Goal: Transaction & Acquisition: Book appointment/travel/reservation

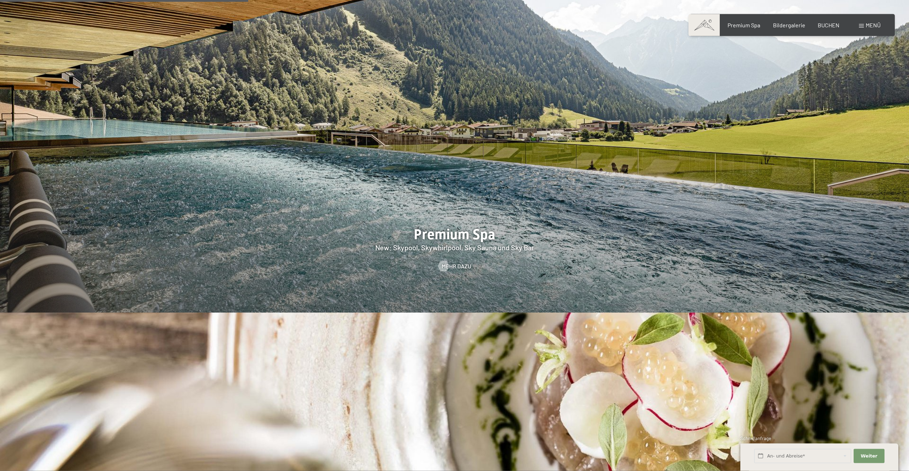
scroll to position [1376, 0]
click at [829, 23] on span "BUCHEN" at bounding box center [829, 24] width 22 height 7
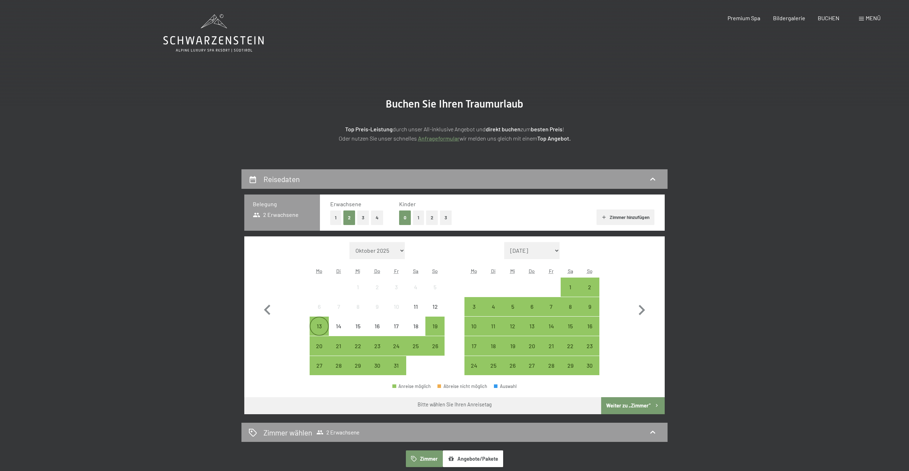
click at [317, 325] on div "13" at bounding box center [319, 333] width 18 height 18
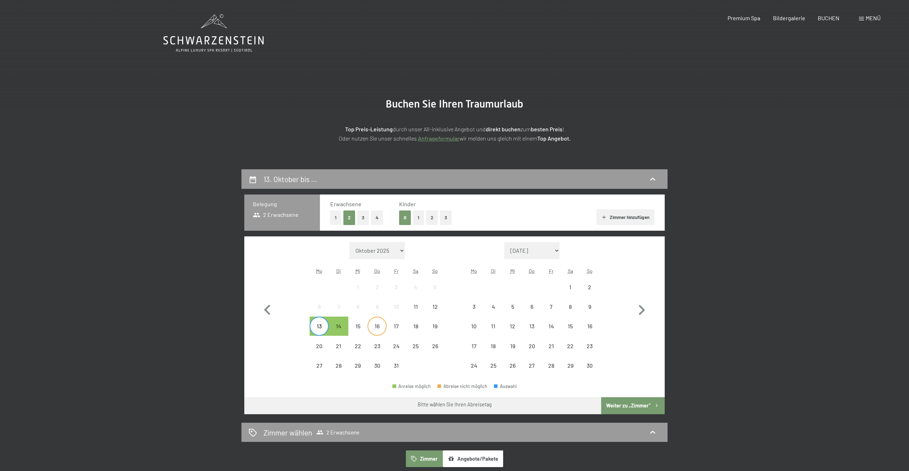
click at [379, 327] on div "16" at bounding box center [377, 333] width 18 height 18
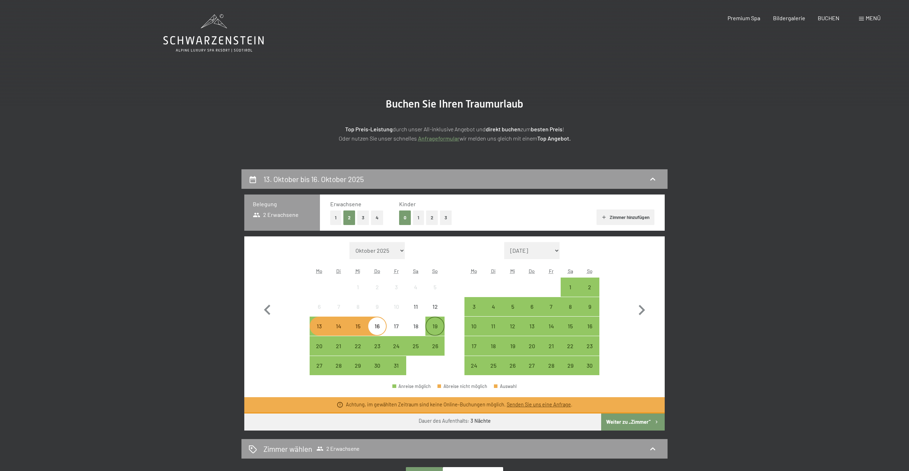
click at [433, 327] on div "19" at bounding box center [435, 333] width 18 height 18
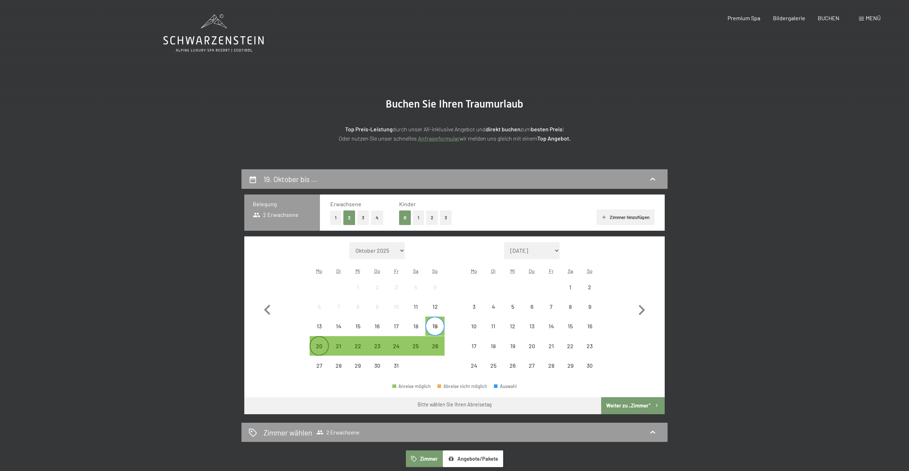
click at [321, 343] on div "20" at bounding box center [319, 346] width 18 height 18
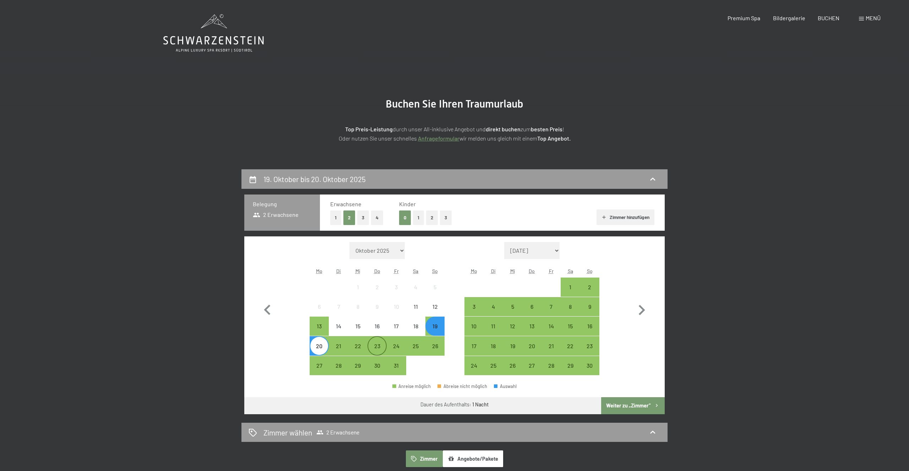
click at [374, 343] on div "23" at bounding box center [377, 352] width 18 height 18
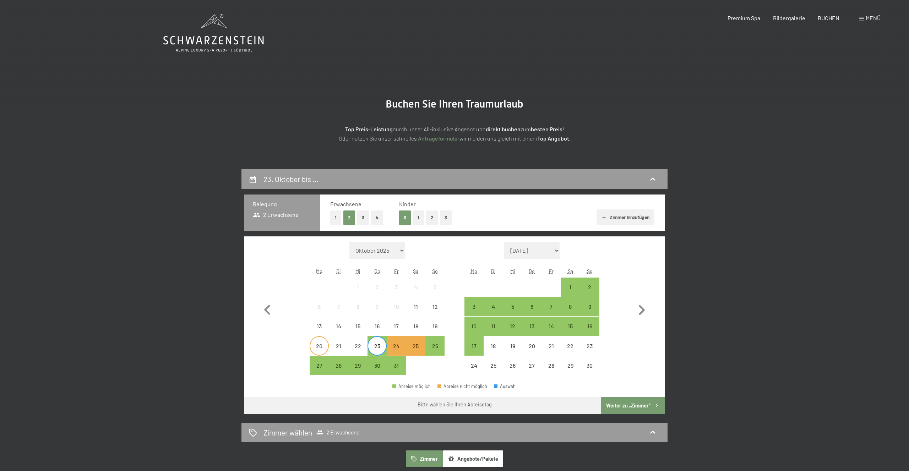
click at [328, 345] on div "20" at bounding box center [319, 352] width 18 height 18
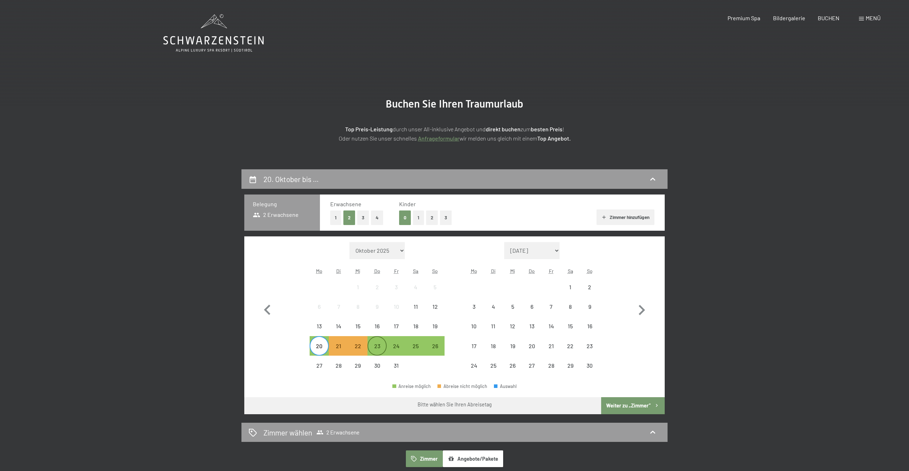
click at [379, 349] on div "23" at bounding box center [377, 352] width 18 height 18
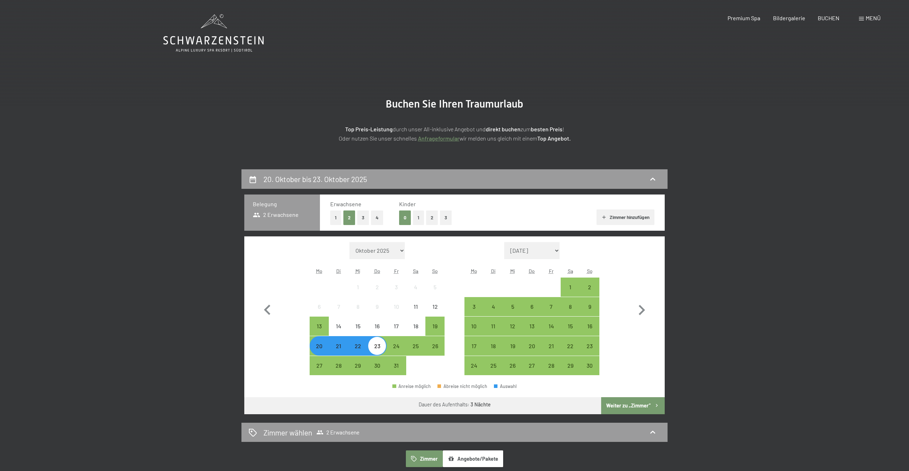
click at [631, 405] on button "Weiter zu „Zimmer“" at bounding box center [633, 405] width 64 height 17
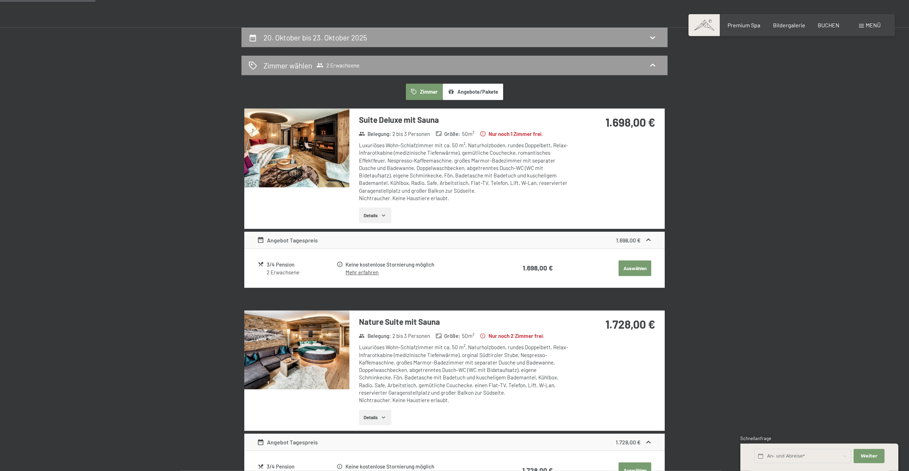
scroll to position [139, 0]
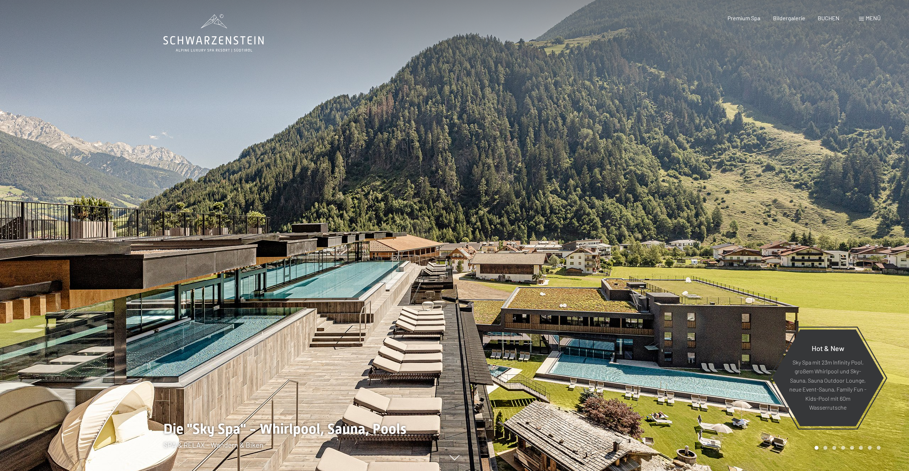
click at [828, 22] on div "Buchen Anfragen Premium Spa Bildergalerie BUCHEN Menü DE IT EN Gutschein Bilder…" at bounding box center [792, 18] width 178 height 8
click at [829, 20] on span "BUCHEN" at bounding box center [829, 16] width 22 height 7
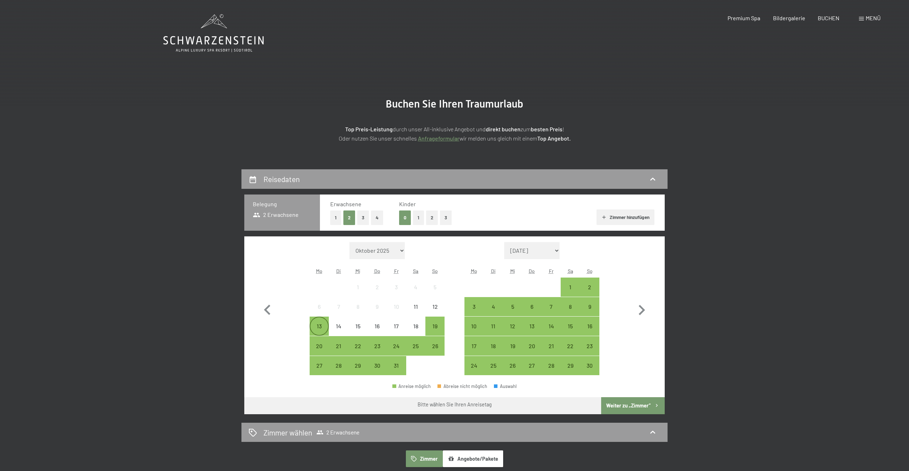
click at [314, 323] on div "13" at bounding box center [319, 327] width 18 height 18
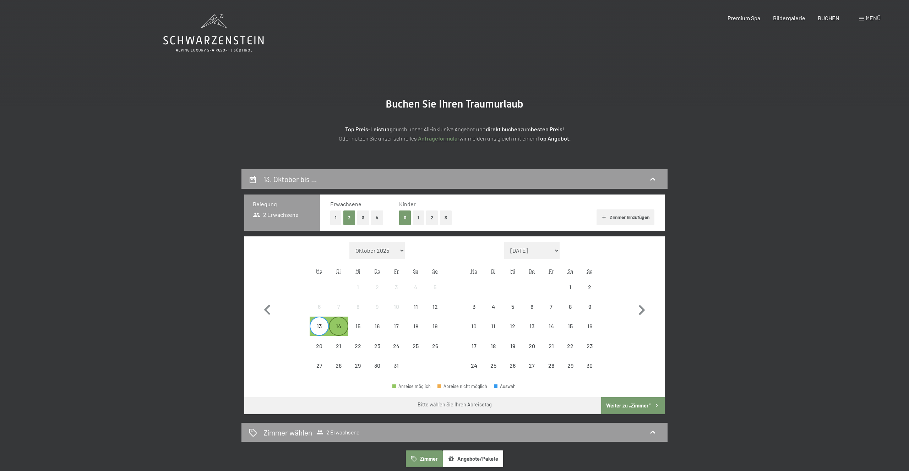
click at [338, 325] on div "14" at bounding box center [339, 333] width 18 height 18
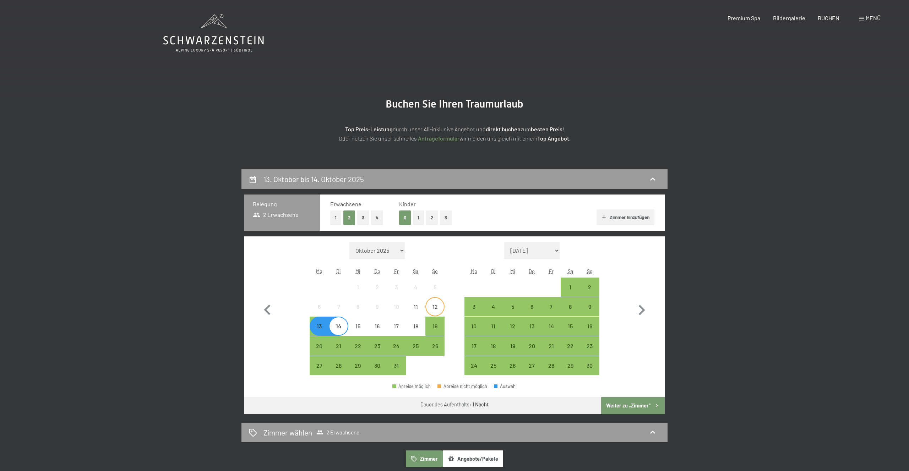
click at [434, 314] on div "12" at bounding box center [435, 313] width 18 height 18
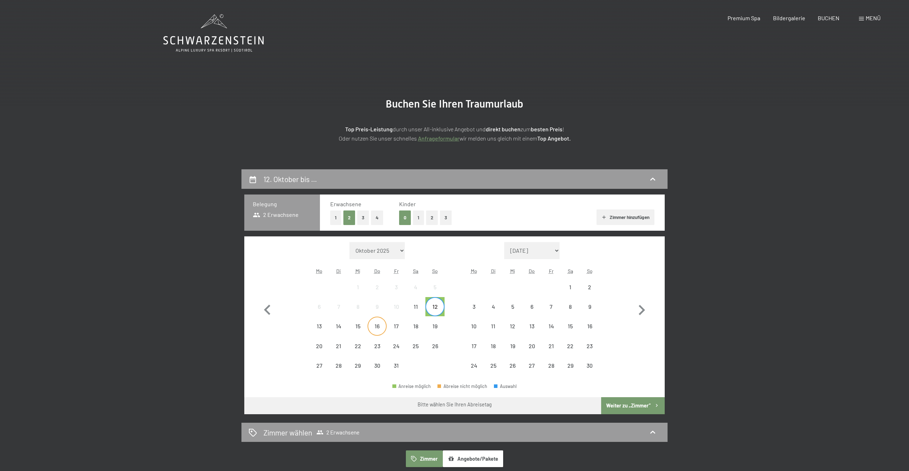
click at [379, 326] on div "16" at bounding box center [377, 333] width 18 height 18
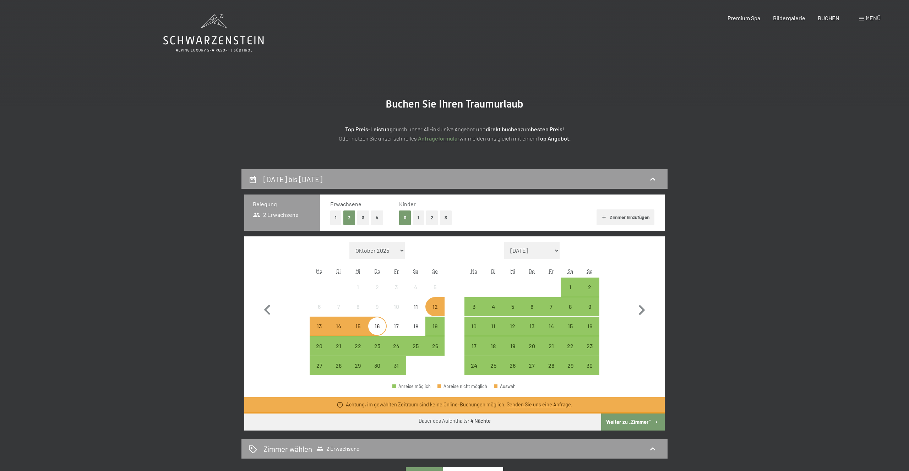
click at [353, 325] on div "15" at bounding box center [358, 333] width 18 height 18
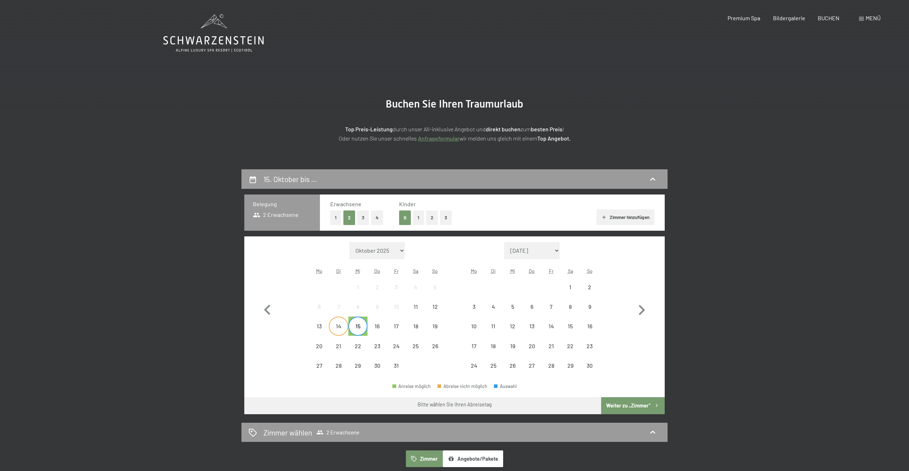
click at [338, 327] on div "14" at bounding box center [339, 333] width 18 height 18
click at [323, 327] on div "13" at bounding box center [319, 333] width 18 height 18
click at [436, 304] on div "12" at bounding box center [435, 313] width 18 height 18
click at [340, 324] on div "14" at bounding box center [339, 333] width 18 height 18
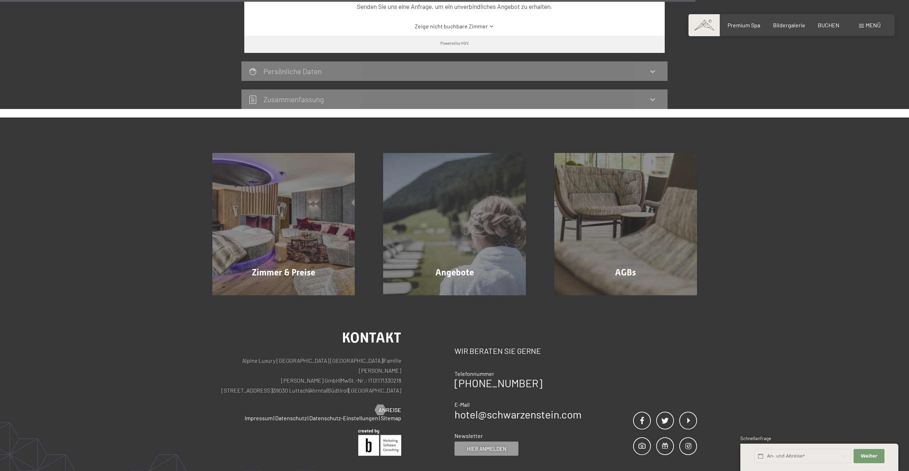
scroll to position [505, 0]
